Goal: Transaction & Acquisition: Register for event/course

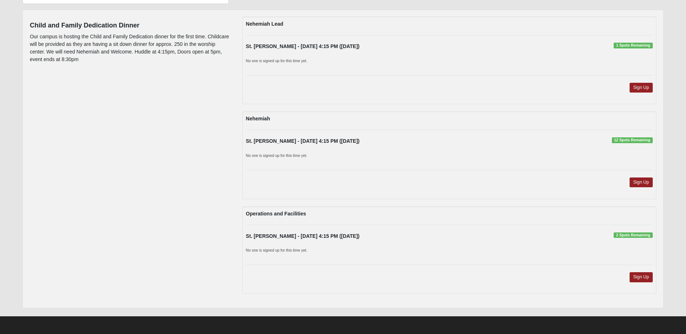
scroll to position [77, 0]
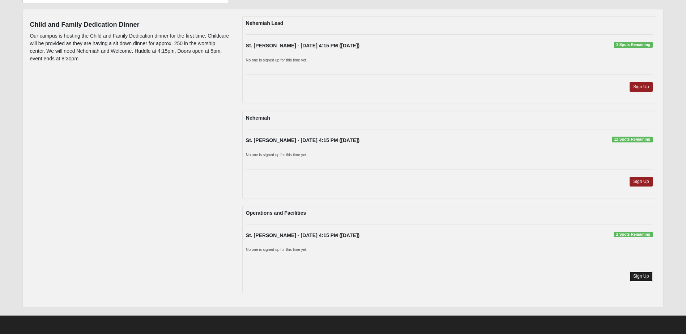
click at [639, 275] on link "Sign Up" at bounding box center [640, 276] width 23 height 10
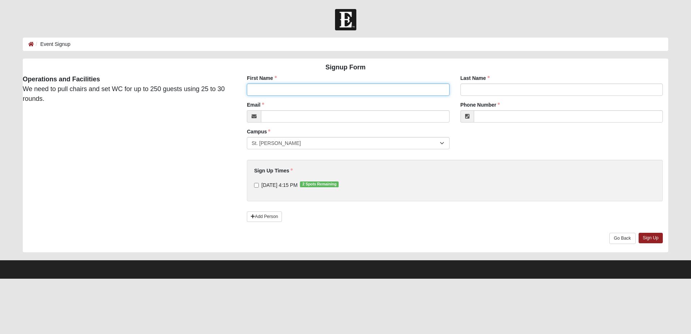
click at [372, 89] on input "First Name" at bounding box center [348, 89] width 202 height 12
type input "[PERSON_NAME]"
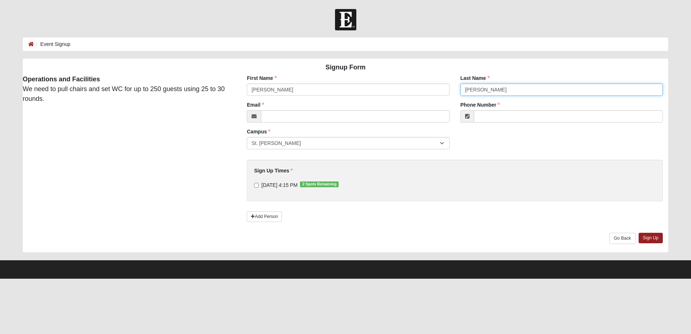
type input "[PERSON_NAME]"
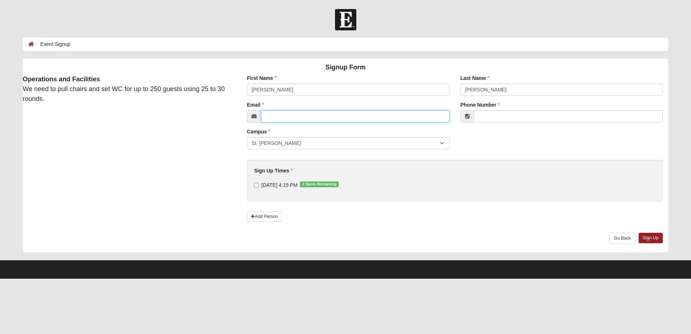
click at [297, 119] on input "Email" at bounding box center [355, 116] width 188 height 12
type input "[EMAIL_ADDRESS][DOMAIN_NAME]"
click at [485, 112] on input "Phone Number" at bounding box center [568, 116] width 189 height 12
type input "[PHONE_NUMBER]"
click at [256, 185] on input "[DATE] 4:15 PM 2 Spots Remaining" at bounding box center [256, 185] width 5 height 5
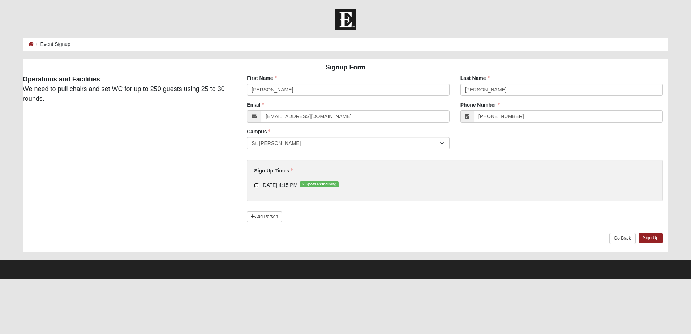
checkbox input "true"
click at [649, 240] on link "Sign Up" at bounding box center [651, 238] width 25 height 10
